Goal: Find specific page/section: Find specific page/section

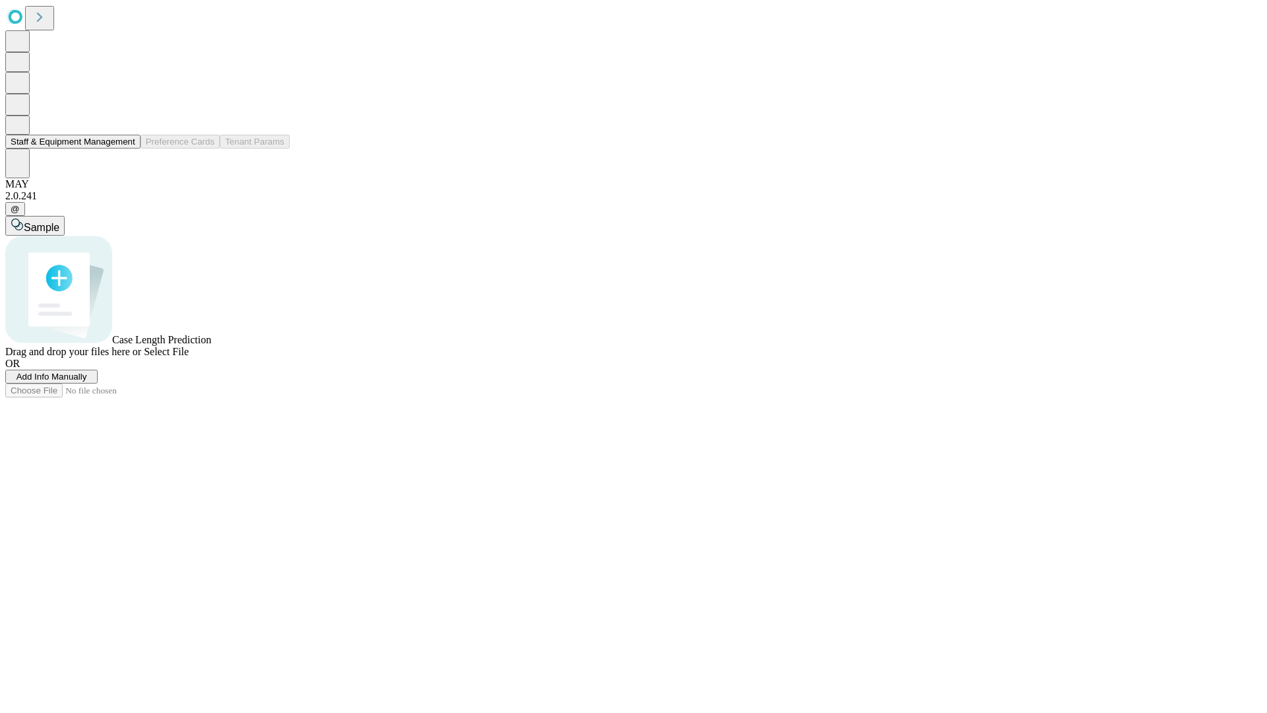
click at [126, 148] on button "Staff & Equipment Management" at bounding box center [72, 142] width 135 height 14
